Goal: Answer question/provide support

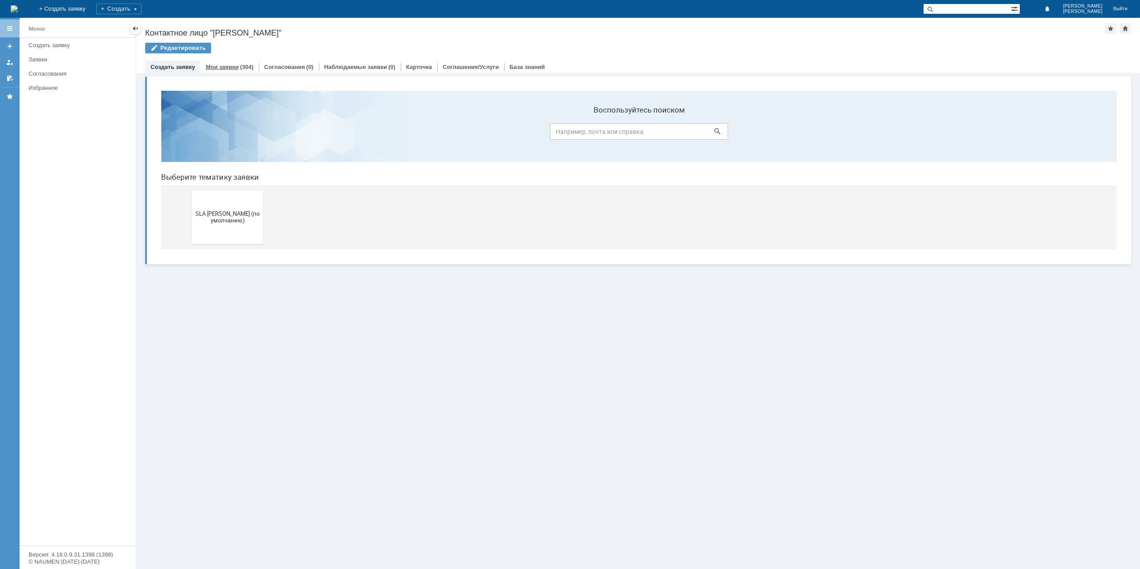
click at [226, 68] on link "Мои заявки" at bounding box center [222, 67] width 33 height 7
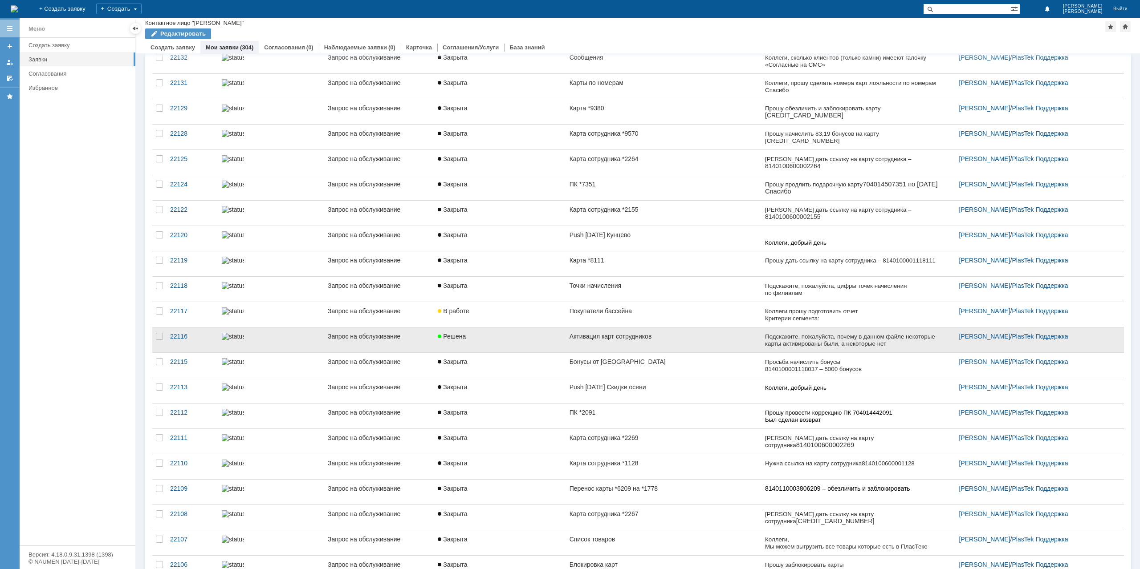
click at [682, 336] on link "Активация карт сотрудников" at bounding box center [663, 340] width 195 height 25
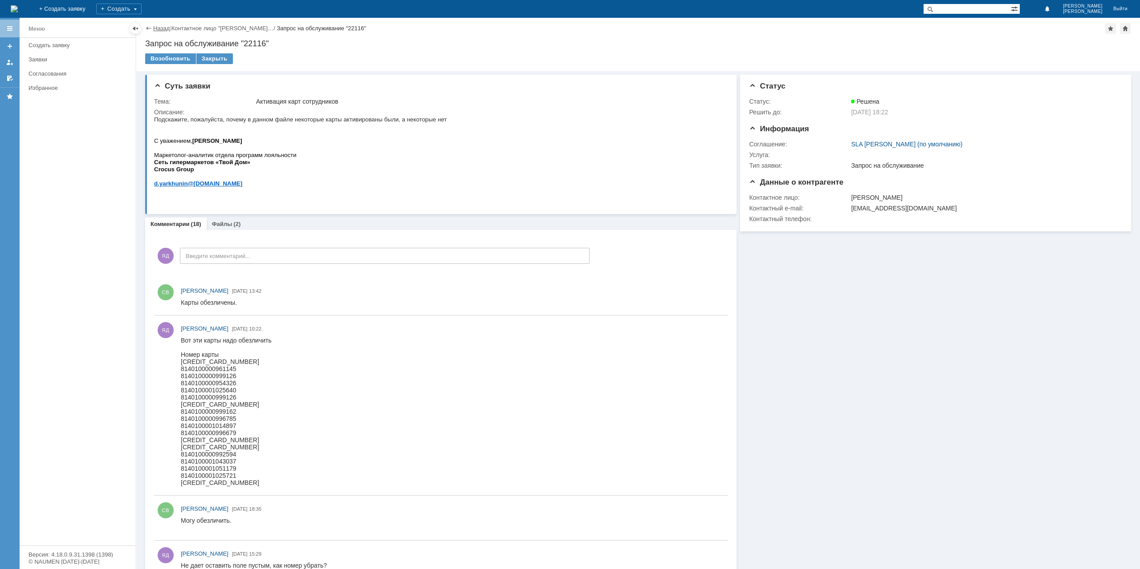
click at [154, 27] on link "Назад" at bounding box center [161, 28] width 16 height 7
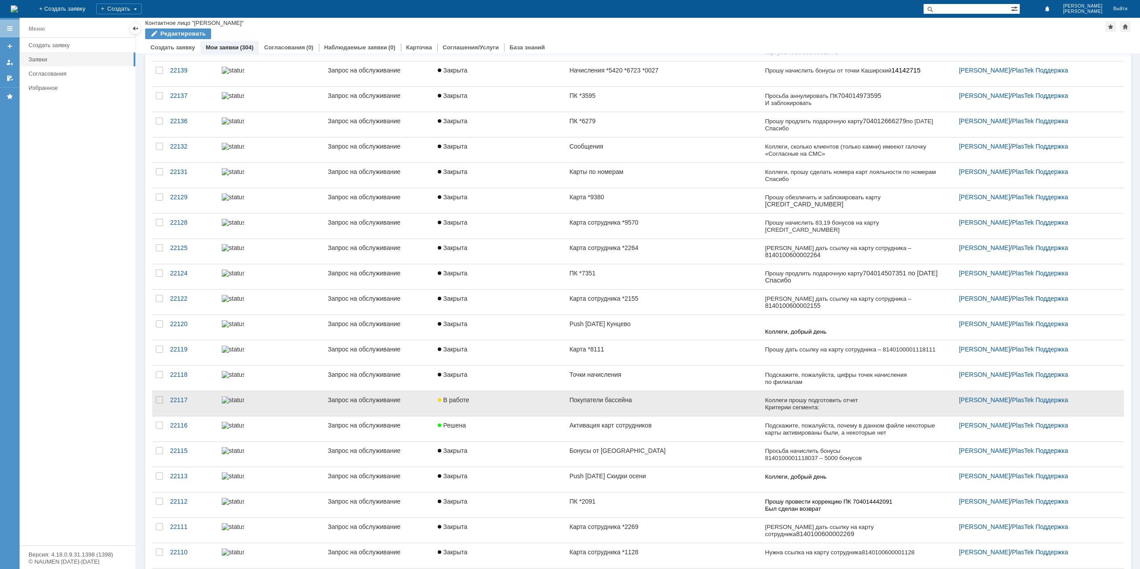
click at [634, 397] on div "Покупатели бассейна" at bounding box center [663, 400] width 188 height 7
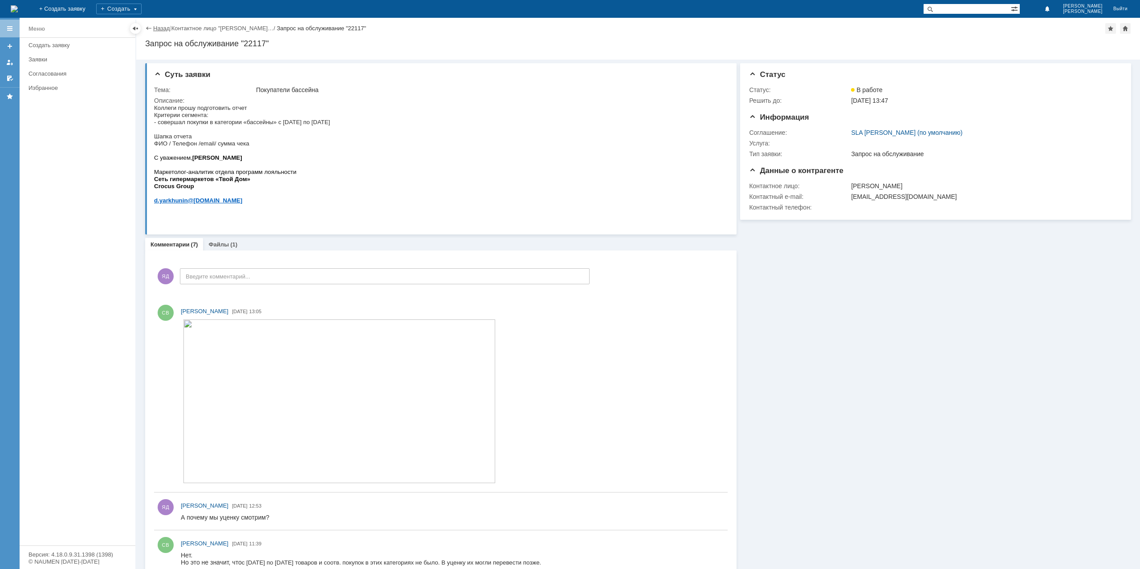
click at [163, 27] on link "Назад" at bounding box center [161, 28] width 16 height 7
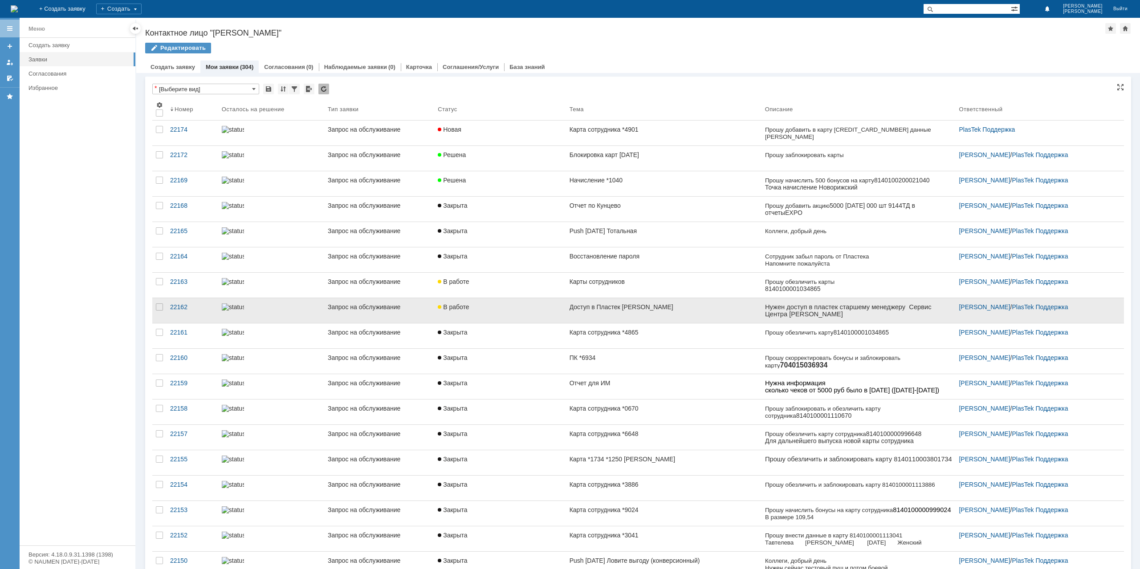
click at [643, 315] on link "Доступ в Пластек [PERSON_NAME]" at bounding box center [663, 310] width 195 height 25
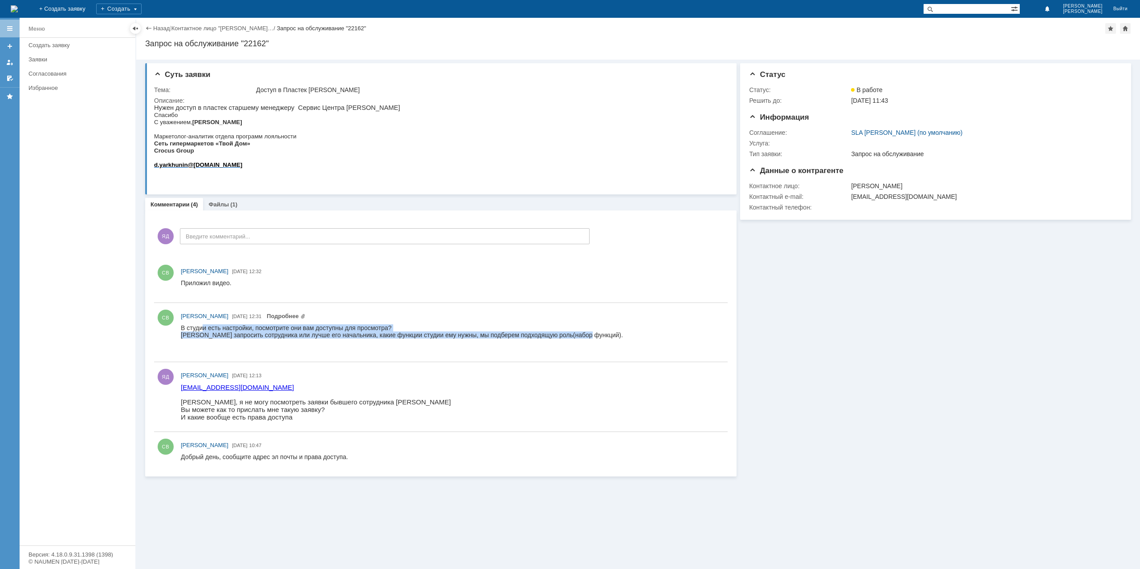
drag, startPoint x: 204, startPoint y: 329, endPoint x: 584, endPoint y: 337, distance: 380.3
click at [584, 337] on div "В студии есть настройки, посмотрите они вам доступны для просмотра? [PERSON_NAM…" at bounding box center [402, 339] width 442 height 28
click at [584, 337] on div "[PERSON_NAME] запросить сотрудника или лучше его начальника, какие функции студ…" at bounding box center [402, 335] width 442 height 7
click at [217, 210] on div "Файлы (1)" at bounding box center [223, 204] width 40 height 13
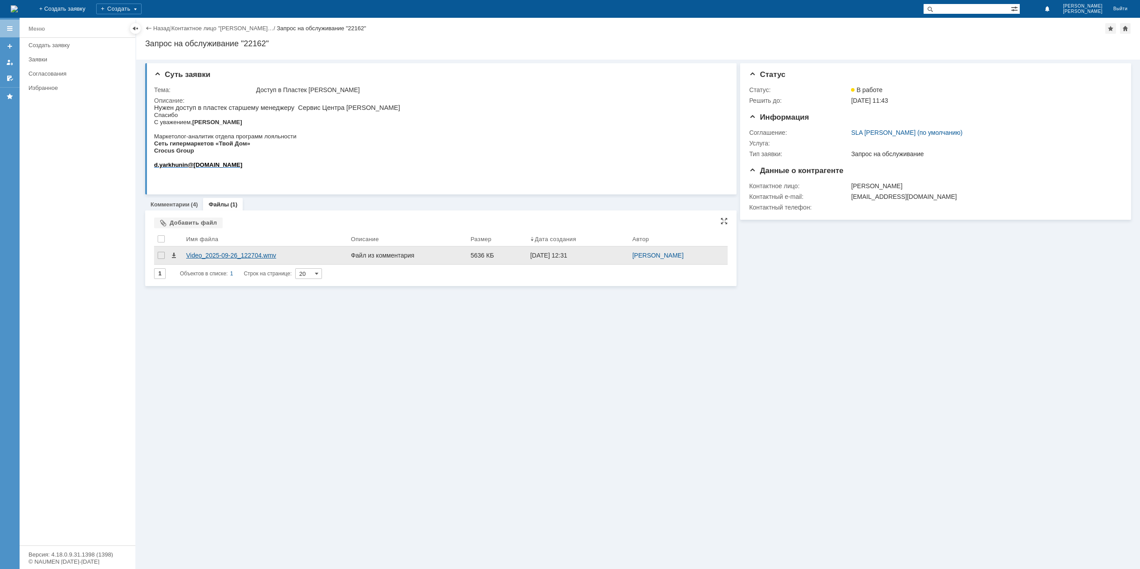
click at [227, 252] on div "Video_2025-09-26_122704.wmv" at bounding box center [265, 255] width 158 height 7
click at [194, 204] on div "(4)" at bounding box center [194, 204] width 7 height 7
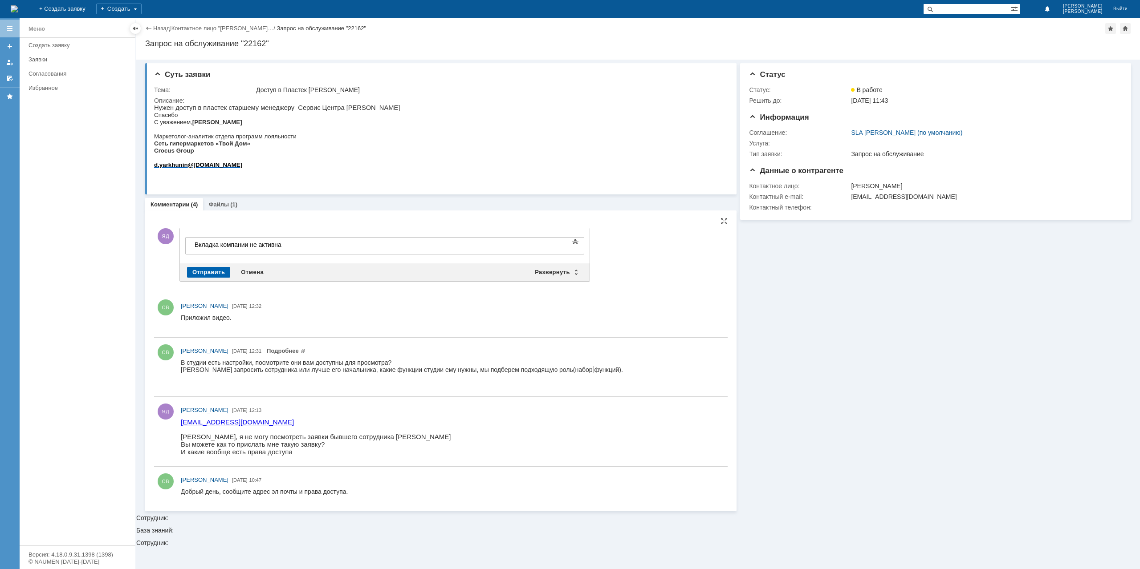
click at [213, 268] on div "Отправить" at bounding box center [208, 272] width 43 height 11
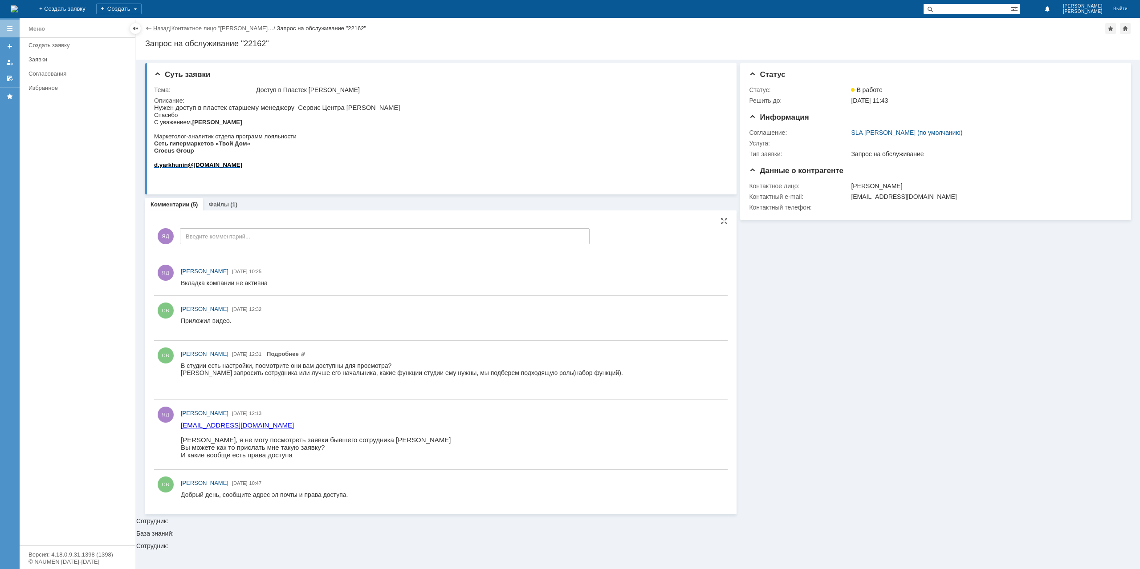
click at [160, 25] on link "Назад" at bounding box center [161, 28] width 16 height 7
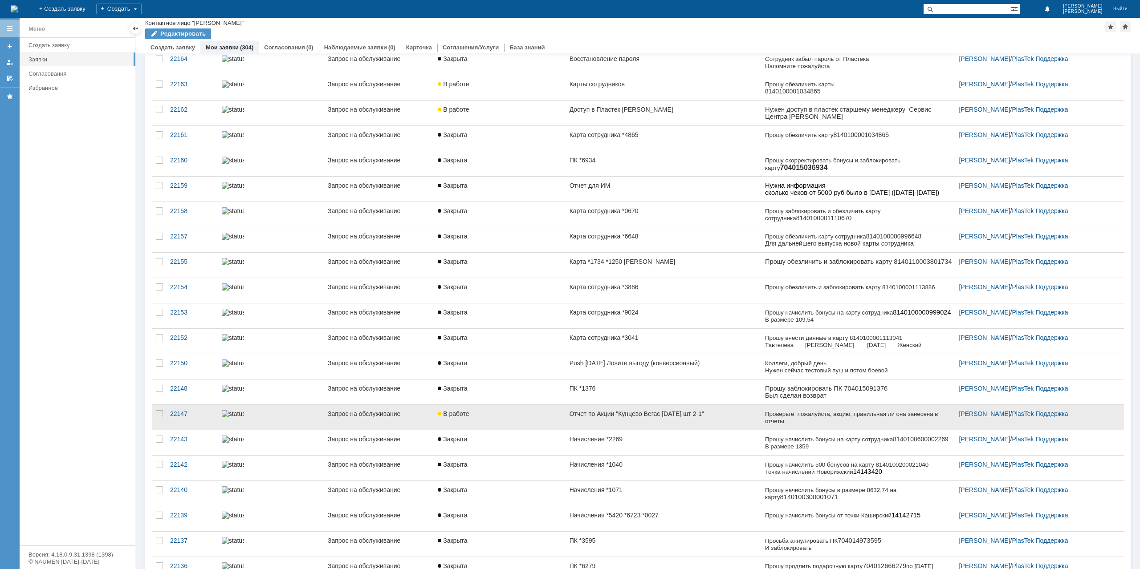
click at [626, 420] on link "Отчет по Акции "Кунцево Вегас [DATE] шт 2-1"" at bounding box center [663, 417] width 195 height 25
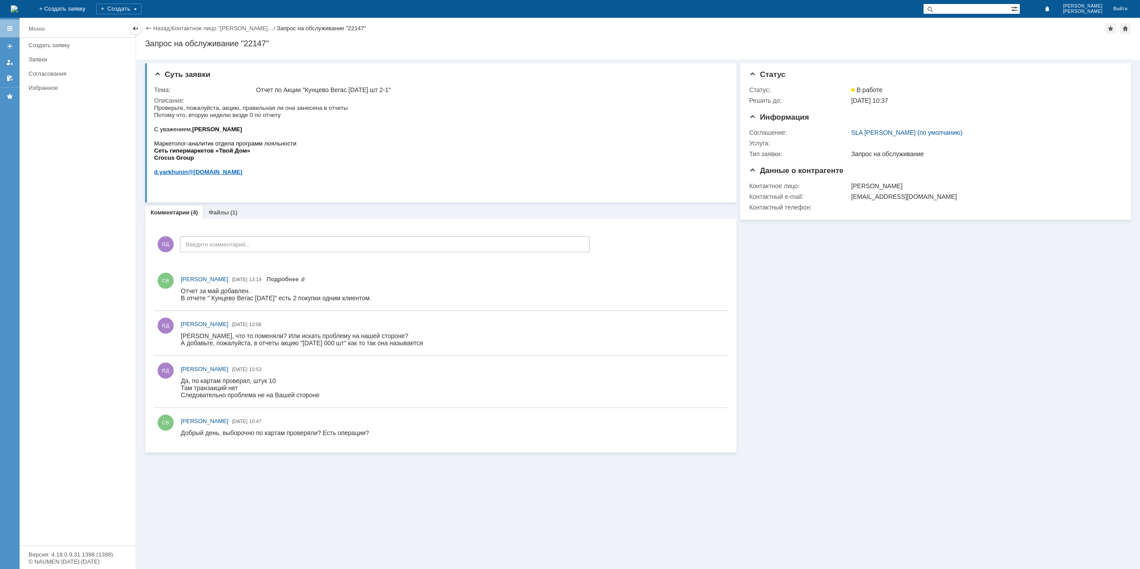
drag, startPoint x: 187, startPoint y: 291, endPoint x: 378, endPoint y: 301, distance: 192.2
click at [371, 301] on body "Отчет за май добавлен. В отчете " Кунцево Вегас [DATE]" есть 2 покупки одним кл…" at bounding box center [276, 295] width 191 height 14
click at [371, 301] on div "В отчете " Кунцево Вегас [DATE]" есть 2 покупки одним клиентом." at bounding box center [276, 298] width 191 height 7
click at [160, 28] on link "Назад" at bounding box center [161, 28] width 16 height 7
